Goal: Information Seeking & Learning: Learn about a topic

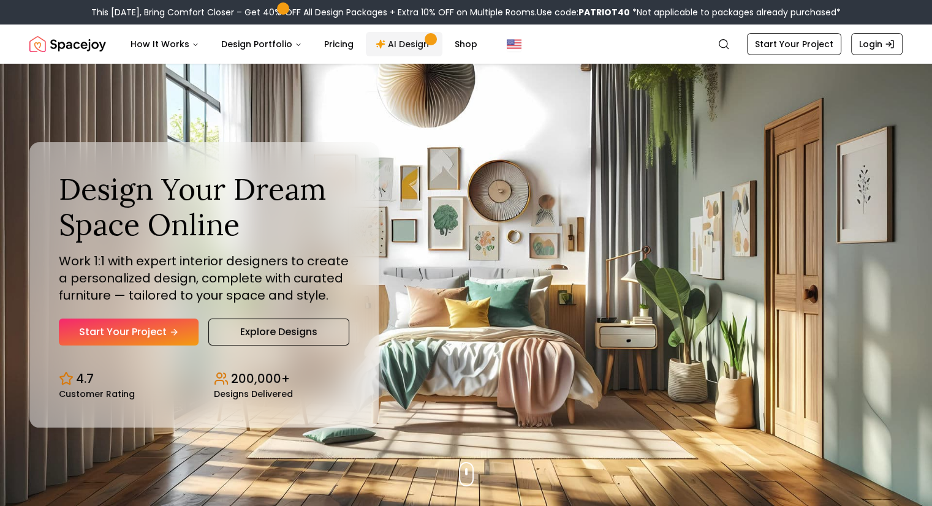
click at [398, 44] on link "AI Design" at bounding box center [404, 44] width 77 height 25
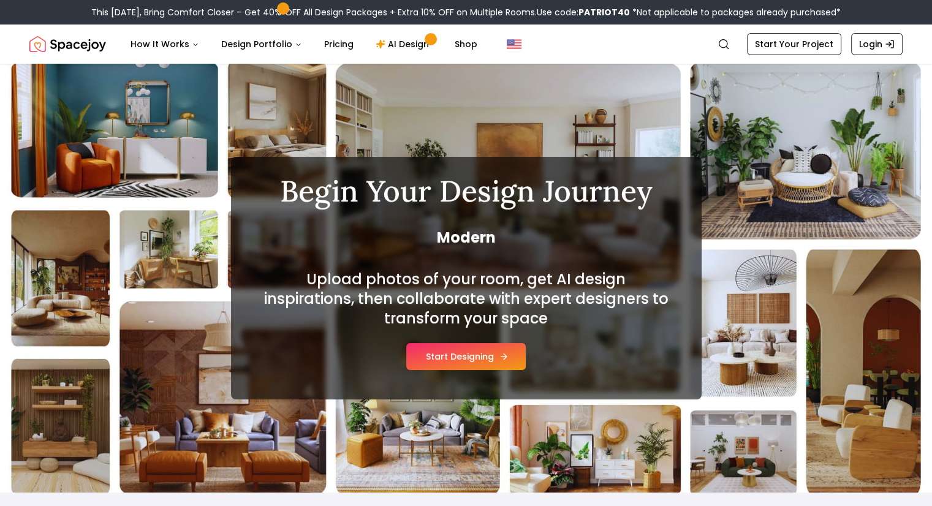
click at [472, 350] on button "Start Designing" at bounding box center [466, 356] width 120 height 27
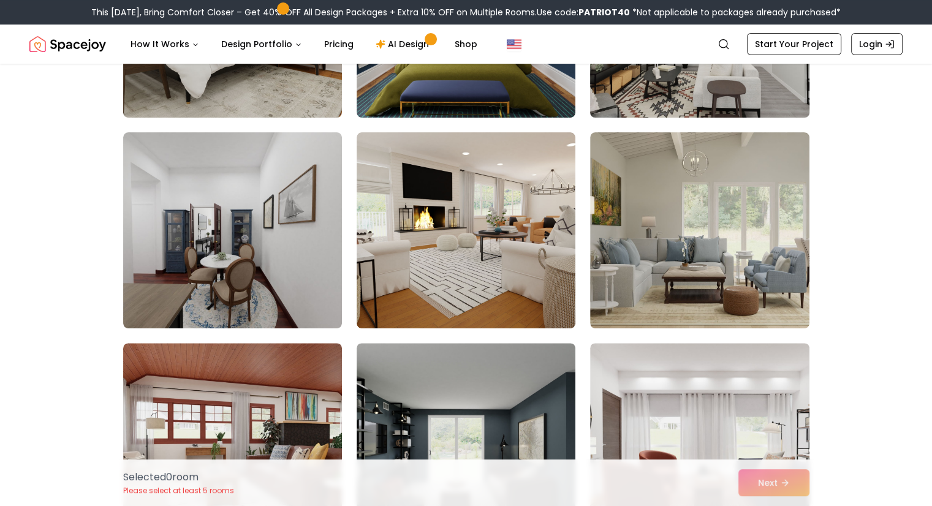
scroll to position [490, 0]
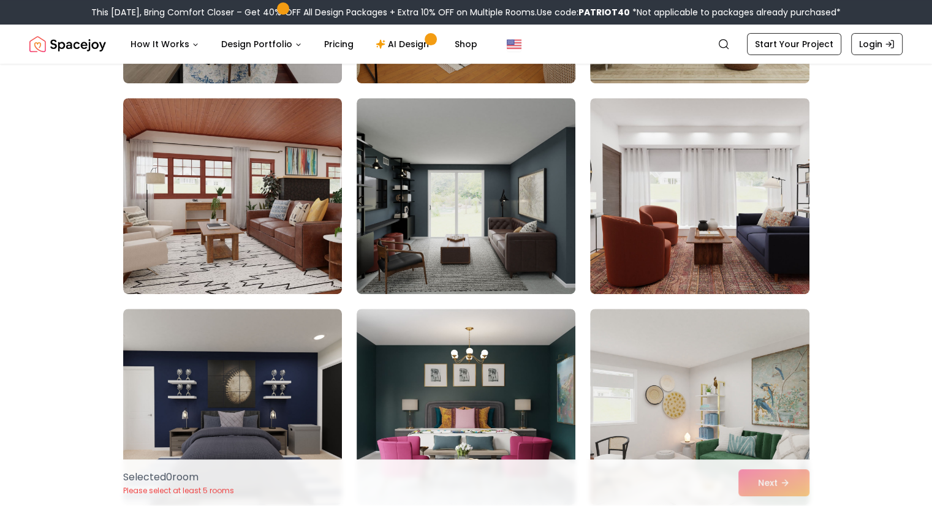
click at [66, 53] on img "Spacejoy" at bounding box center [67, 44] width 77 height 25
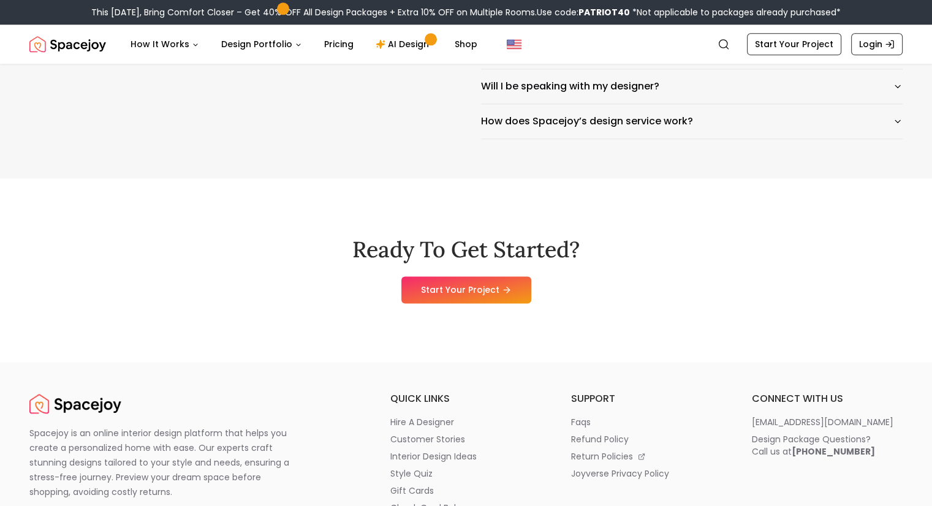
scroll to position [6190, 0]
click at [453, 47] on link "Shop" at bounding box center [466, 44] width 42 height 25
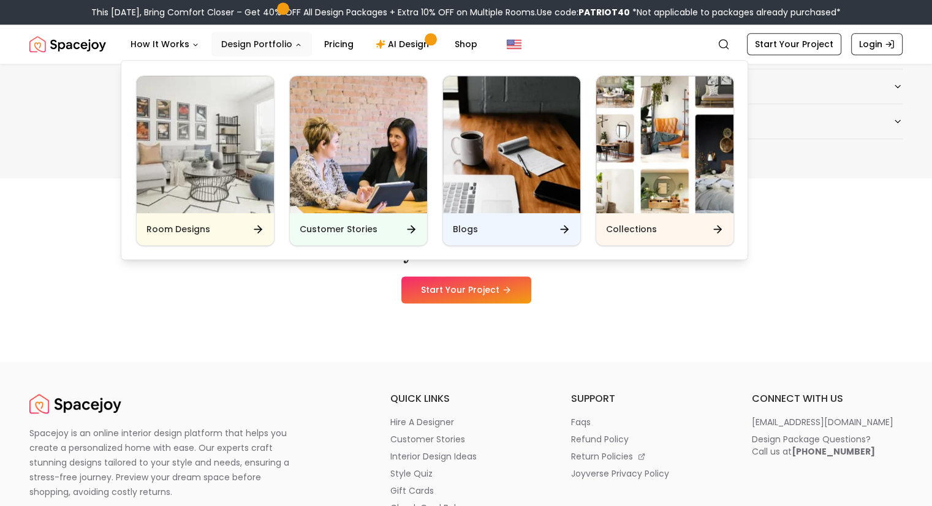
click at [267, 43] on button "Design Portfolio" at bounding box center [261, 44] width 101 height 25
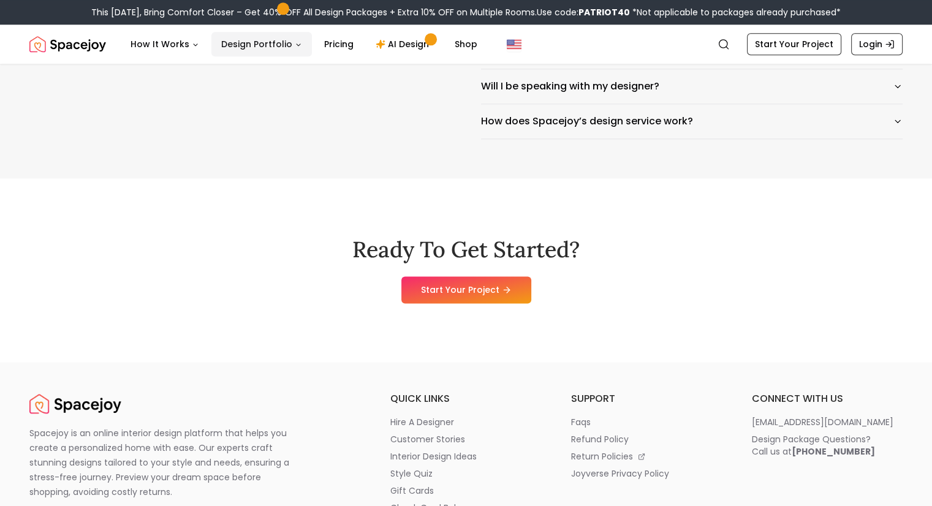
click at [267, 43] on button "Design Portfolio" at bounding box center [261, 44] width 101 height 25
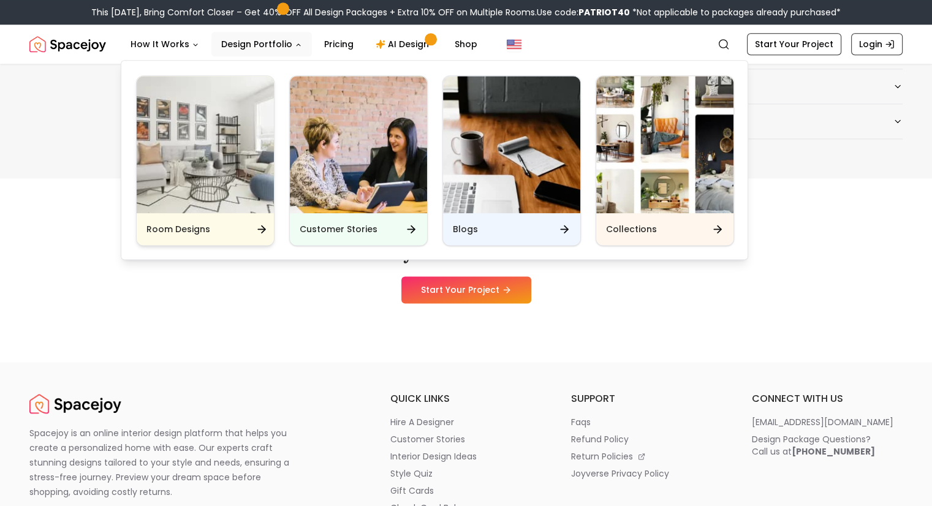
click at [228, 232] on div "Room Designs" at bounding box center [205, 229] width 137 height 32
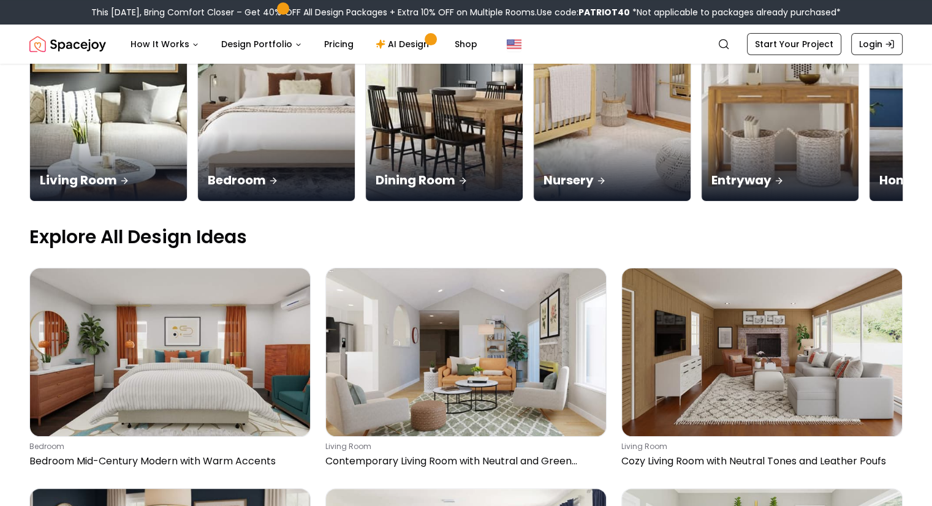
scroll to position [368, 0]
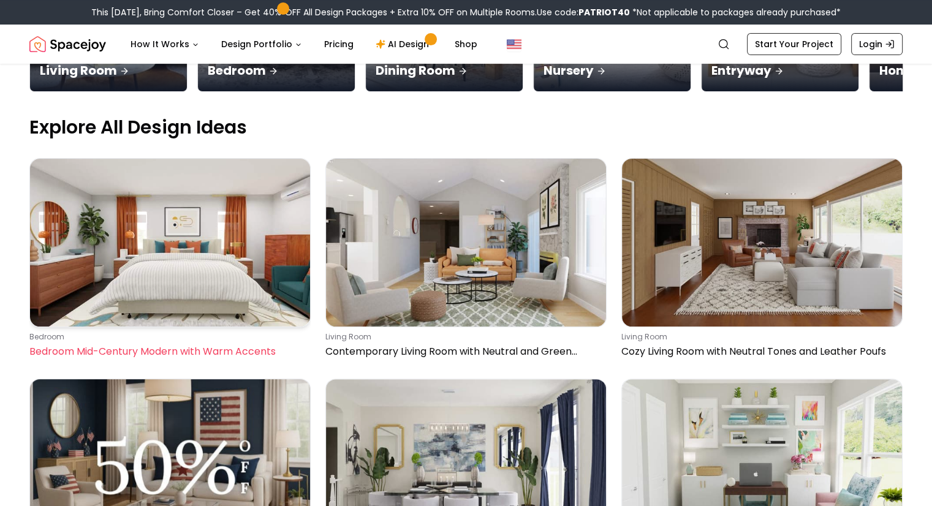
click at [187, 159] on img at bounding box center [170, 243] width 280 height 168
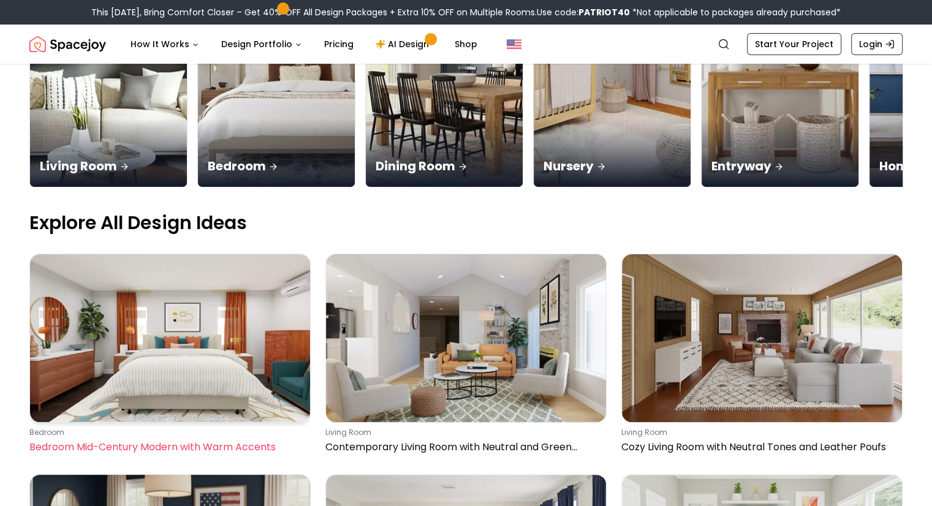
scroll to position [306, 0]
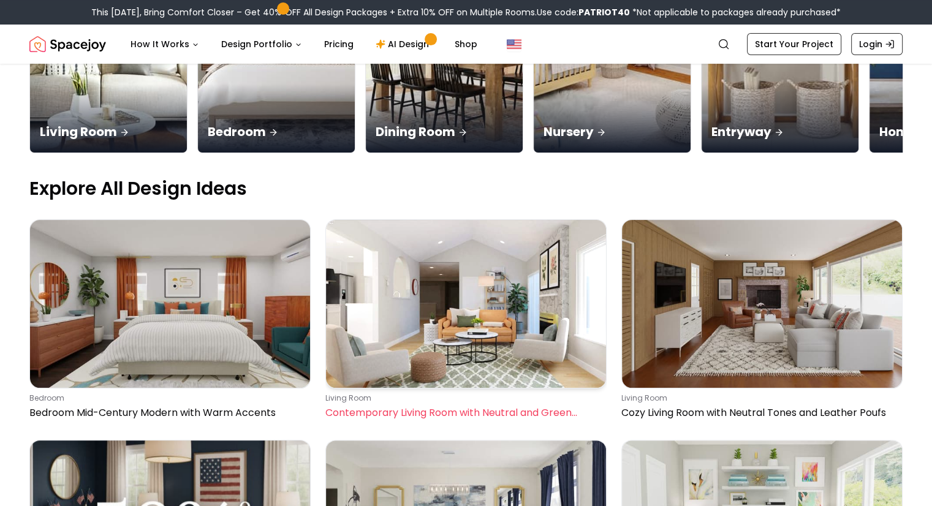
click at [507, 393] on div "living room Contemporary Living Room with Neutral and Green Accents" at bounding box center [463, 406] width 276 height 27
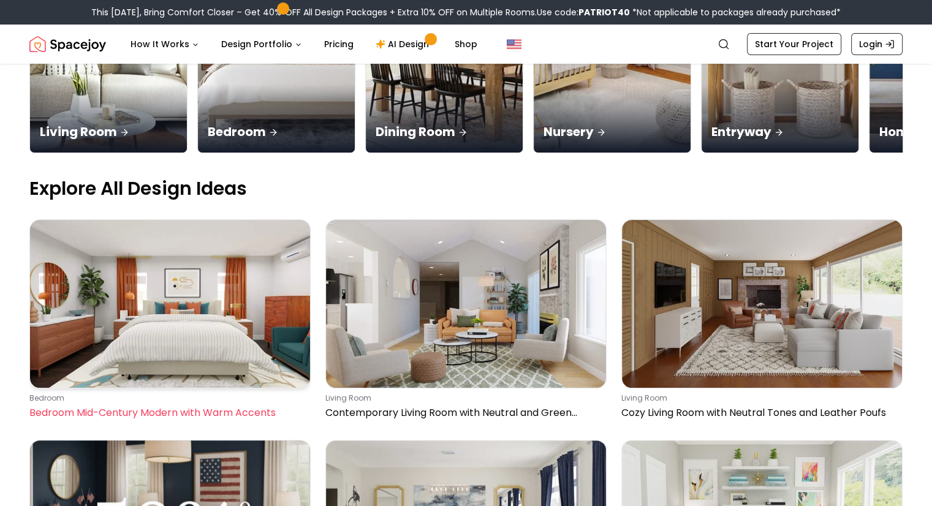
click at [179, 255] on img at bounding box center [170, 304] width 280 height 168
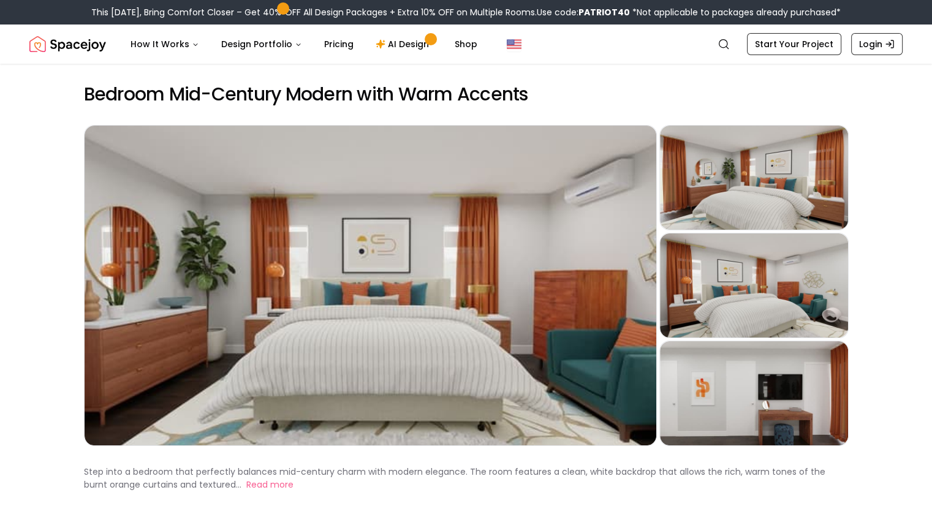
drag, startPoint x: 110, startPoint y: 45, endPoint x: 100, endPoint y: 52, distance: 12.3
click at [100, 52] on nav "Spacejoy Search How It Works Design Portfolio Pricing AI Design Shop Search Sta…" at bounding box center [465, 44] width 873 height 39
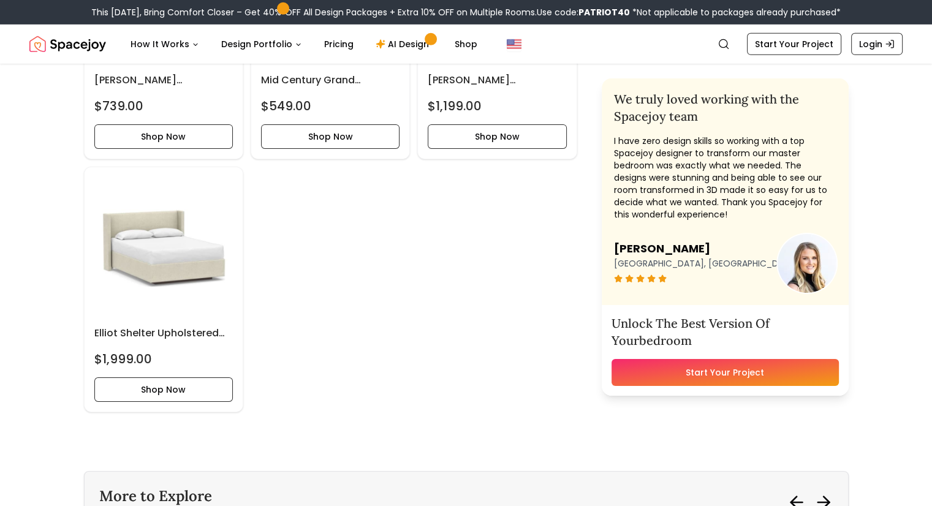
scroll to position [3983, 0]
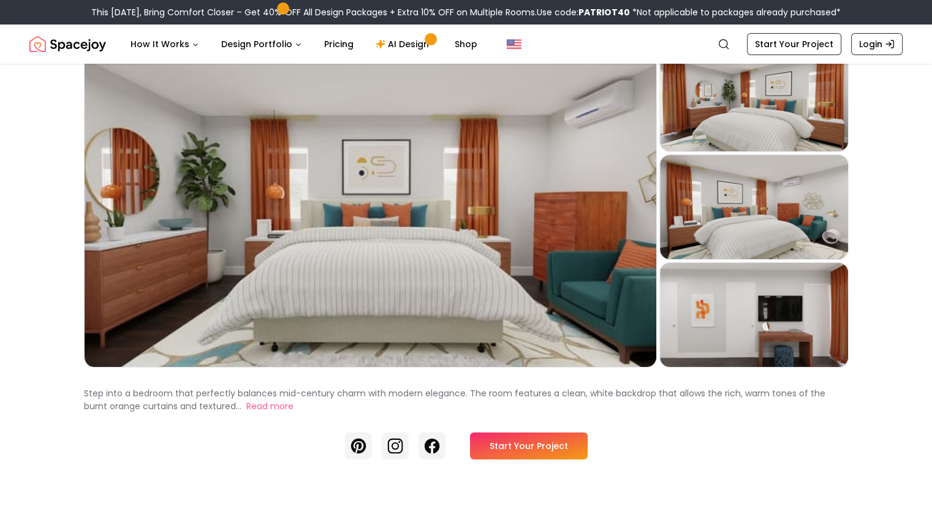
scroll to position [61, 0]
